Goal: Transaction & Acquisition: Download file/media

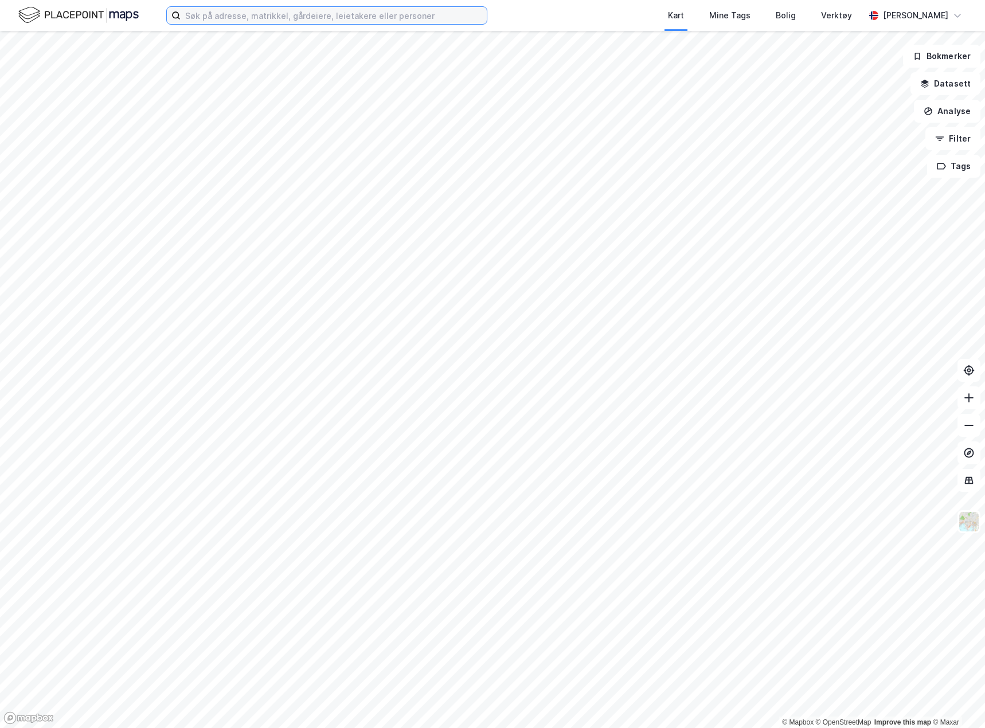
click at [244, 18] on input at bounding box center [334, 15] width 306 height 17
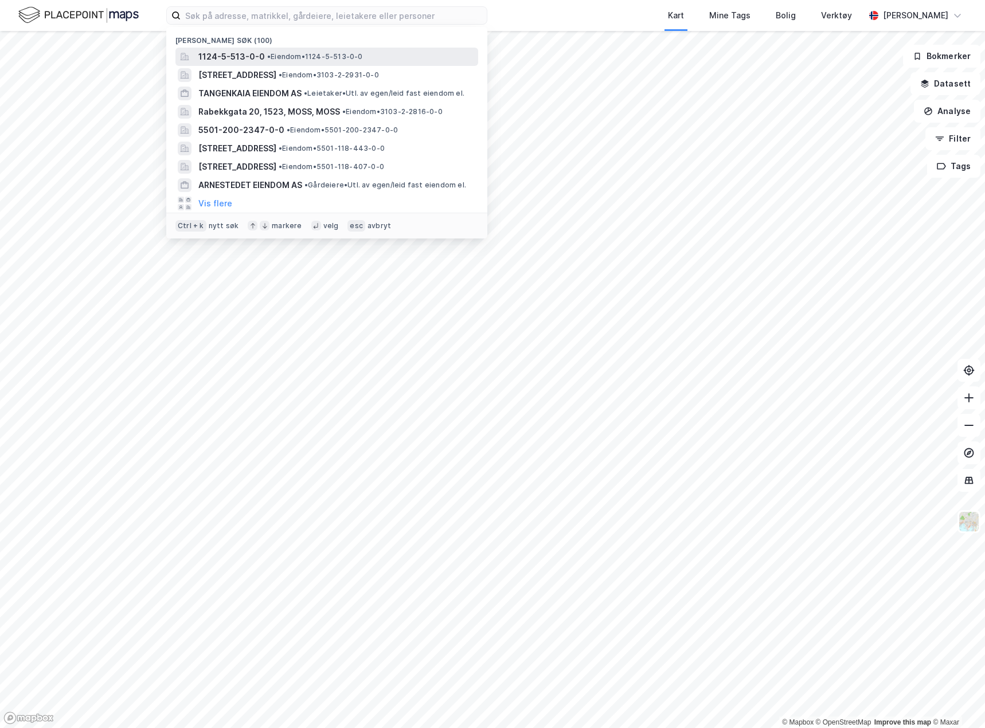
click at [249, 59] on span "1124-5-513-0-0" at bounding box center [231, 57] width 66 height 14
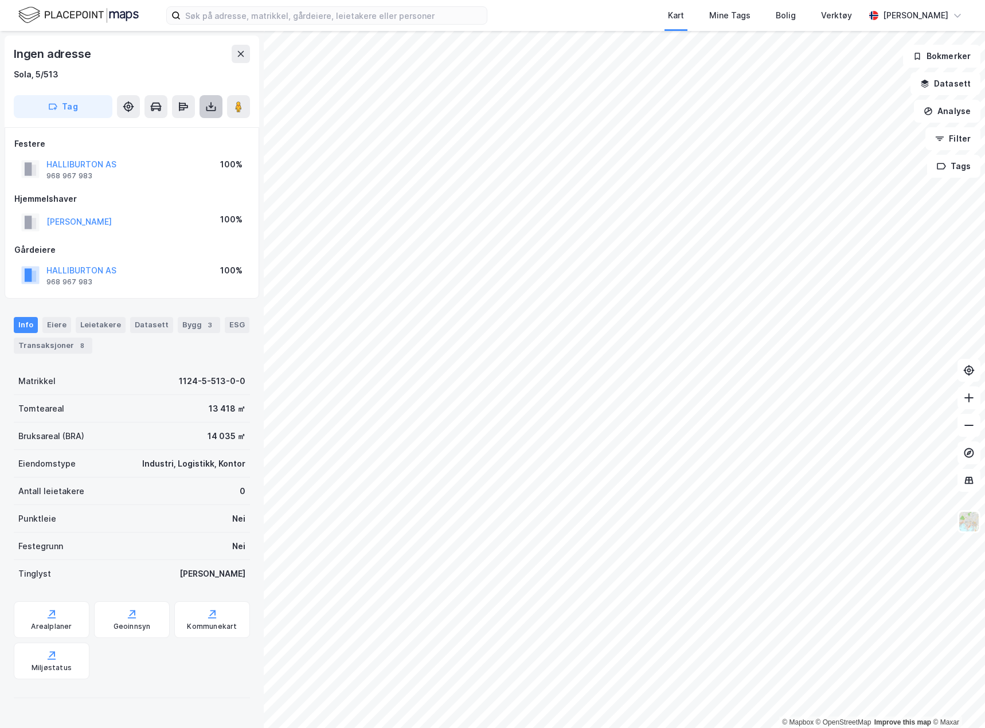
click at [216, 109] on icon at bounding box center [210, 106] width 11 height 11
click at [211, 136] on div "Last ned grunnbok" at bounding box center [161, 129] width 122 height 18
click at [217, 22] on input at bounding box center [334, 15] width 306 height 17
